Goal: Check status: Check status

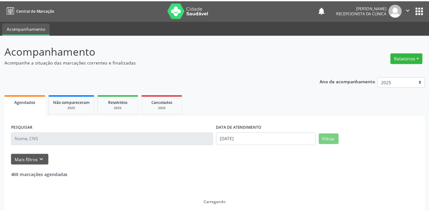
scroll to position [5, 0]
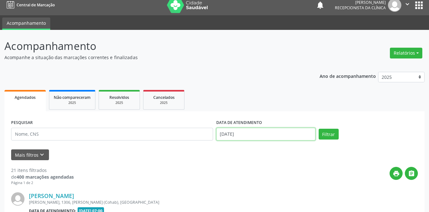
click at [238, 131] on input "[DATE]" at bounding box center [265, 134] width 99 height 13
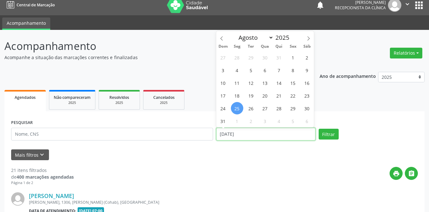
click at [251, 135] on input "[DATE]" at bounding box center [265, 134] width 99 height 13
click at [292, 55] on span "1" at bounding box center [293, 57] width 12 height 12
type input "[DATE]"
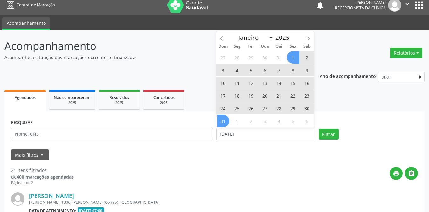
drag, startPoint x: 222, startPoint y: 122, endPoint x: 98, endPoint y: 128, distance: 123.8
click at [222, 122] on span "31" at bounding box center [223, 121] width 12 height 12
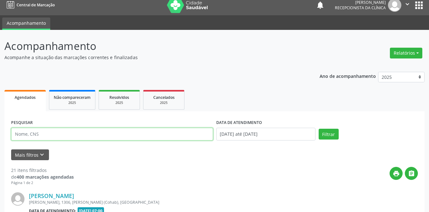
click at [87, 131] on input "text" at bounding box center [112, 134] width 202 height 13
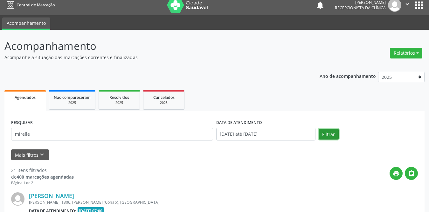
click at [324, 134] on button "Filtrar" at bounding box center [329, 134] width 20 height 11
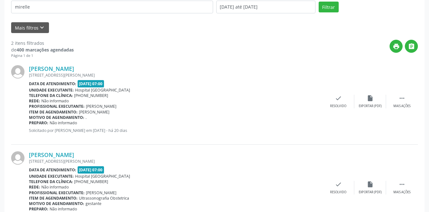
scroll to position [162, 0]
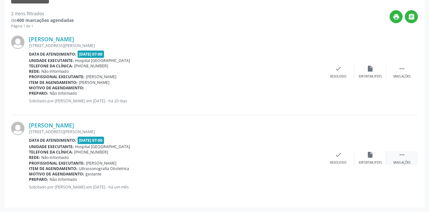
click at [399, 155] on icon "" at bounding box center [401, 154] width 7 height 7
click at [312, 156] on div "print Imprimir" at bounding box center [307, 158] width 32 height 14
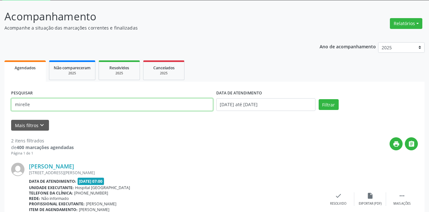
drag, startPoint x: 75, startPoint y: 104, endPoint x: 0, endPoint y: 106, distance: 74.7
click at [0, 106] on div "Acompanhamento Acompanhe a situação das marcações correntes e finalizadas Relat…" at bounding box center [214, 169] width 429 height 339
type input "maria de lourdes dos santos lima"
click at [319, 99] on button "Filtrar" at bounding box center [329, 104] width 20 height 11
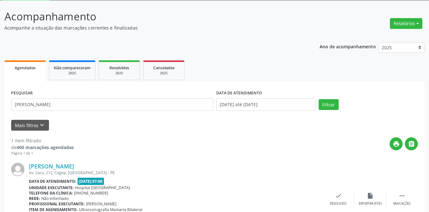
scroll to position [76, 0]
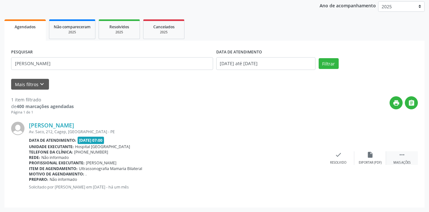
click at [404, 151] on icon "" at bounding box center [401, 154] width 7 height 7
click at [314, 157] on div "print Imprimir" at bounding box center [307, 158] width 32 height 14
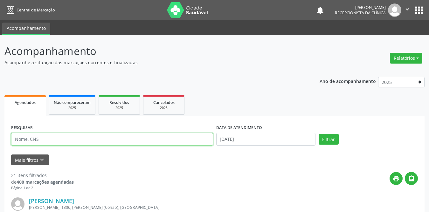
click at [126, 140] on input "text" at bounding box center [112, 139] width 202 height 13
type input "jose pile"
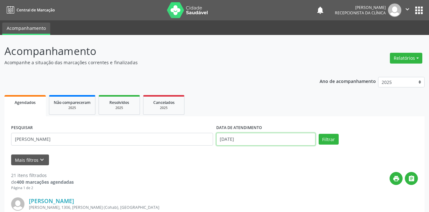
click at [230, 138] on input "[DATE]" at bounding box center [265, 139] width 99 height 13
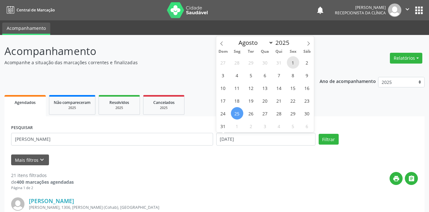
click at [292, 62] on span "1" at bounding box center [293, 62] width 12 height 12
type input "[DATE]"
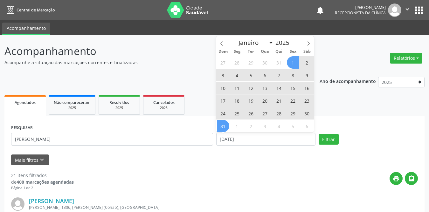
drag, startPoint x: 219, startPoint y: 126, endPoint x: 225, endPoint y: 127, distance: 5.8
click at [220, 126] on span "31" at bounding box center [223, 126] width 12 height 12
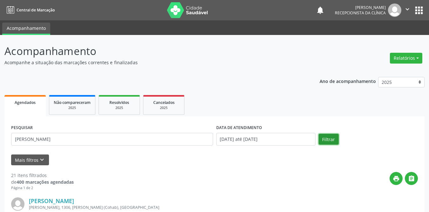
click at [328, 138] on button "Filtrar" at bounding box center [329, 139] width 20 height 11
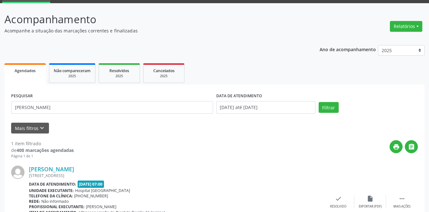
scroll to position [76, 0]
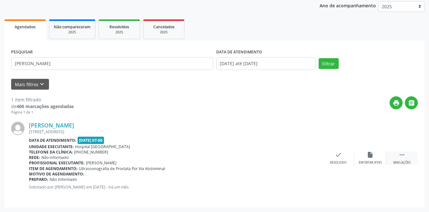
click at [399, 156] on icon "" at bounding box center [401, 154] width 7 height 7
click at [305, 158] on icon "print" at bounding box center [306, 154] width 7 height 7
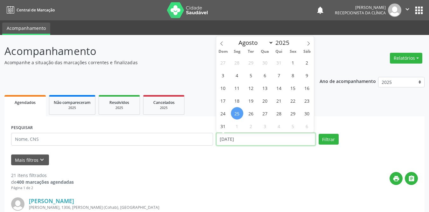
click at [243, 138] on input "[DATE]" at bounding box center [265, 139] width 99 height 13
click at [291, 59] on span "1" at bounding box center [293, 62] width 12 height 12
type input "[DATE]"
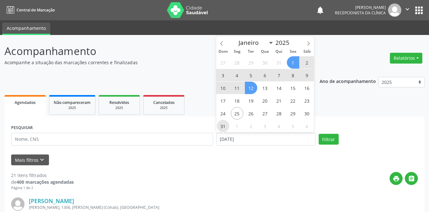
click at [219, 128] on span "31" at bounding box center [223, 126] width 12 height 12
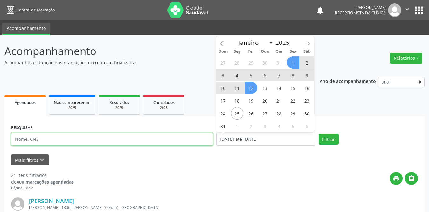
click at [108, 141] on input "text" at bounding box center [112, 139] width 202 height 13
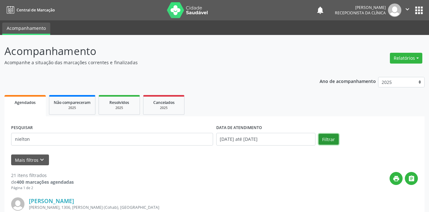
click at [327, 137] on button "Filtrar" at bounding box center [329, 139] width 20 height 11
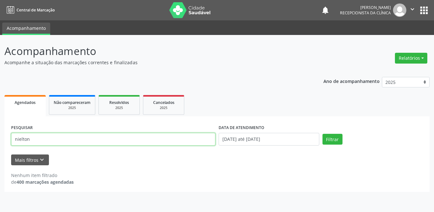
drag, startPoint x: 113, startPoint y: 143, endPoint x: 52, endPoint y: 136, distance: 62.1
click at [52, 136] on input "nielton" at bounding box center [113, 139] width 204 height 13
type input "[PERSON_NAME]"
click at [323, 134] on button "Filtrar" at bounding box center [333, 139] width 20 height 11
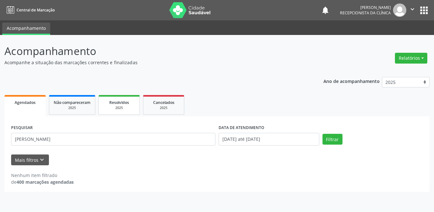
click at [120, 103] on span "Resolvidos" at bounding box center [119, 102] width 20 height 5
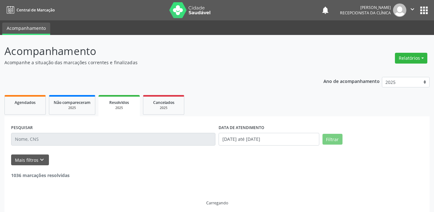
click at [113, 107] on div "2025" at bounding box center [119, 108] width 32 height 5
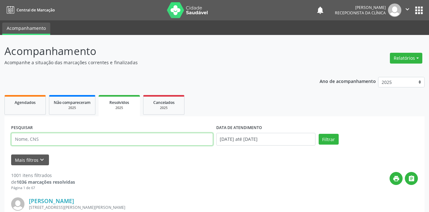
click at [100, 143] on input "text" at bounding box center [112, 139] width 202 height 13
type input "nielton"
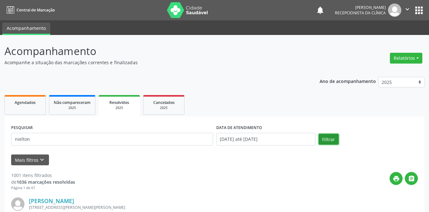
click at [331, 137] on button "Filtrar" at bounding box center [329, 139] width 20 height 11
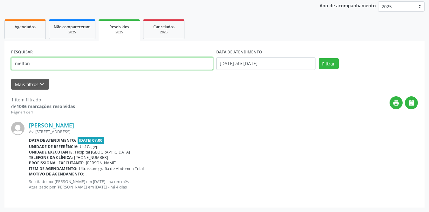
drag, startPoint x: 65, startPoint y: 66, endPoint x: 0, endPoint y: 66, distance: 65.2
click at [0, 66] on div "Acompanhamento Acompanhe a situação das marcações correntes e finalizadas Relat…" at bounding box center [214, 85] width 429 height 253
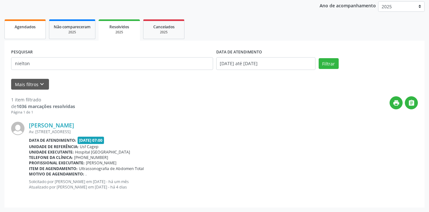
click at [35, 29] on span "Agendados" at bounding box center [25, 26] width 21 height 5
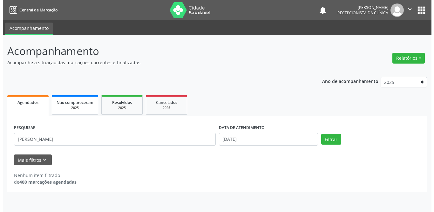
scroll to position [0, 0]
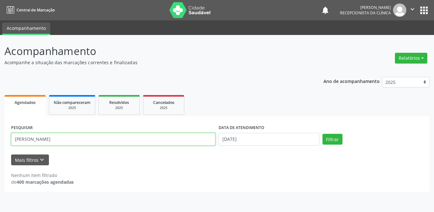
drag, startPoint x: 85, startPoint y: 140, endPoint x: 0, endPoint y: 138, distance: 84.6
click at [0, 138] on div "Acompanhamento Acompanhe a situação das marcações correntes e finalizadas Relat…" at bounding box center [217, 123] width 434 height 177
